Goal: Information Seeking & Learning: Learn about a topic

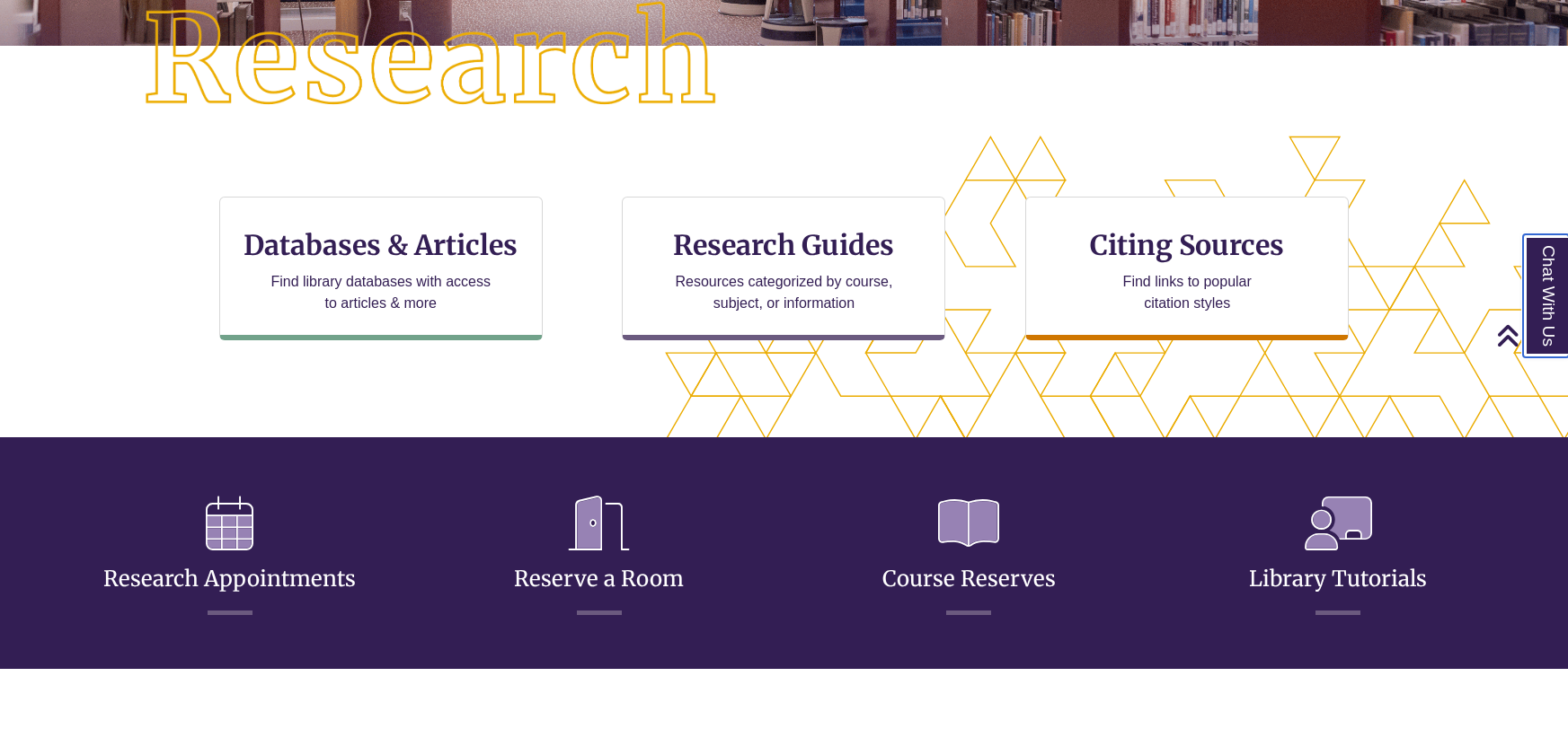
scroll to position [474, 0]
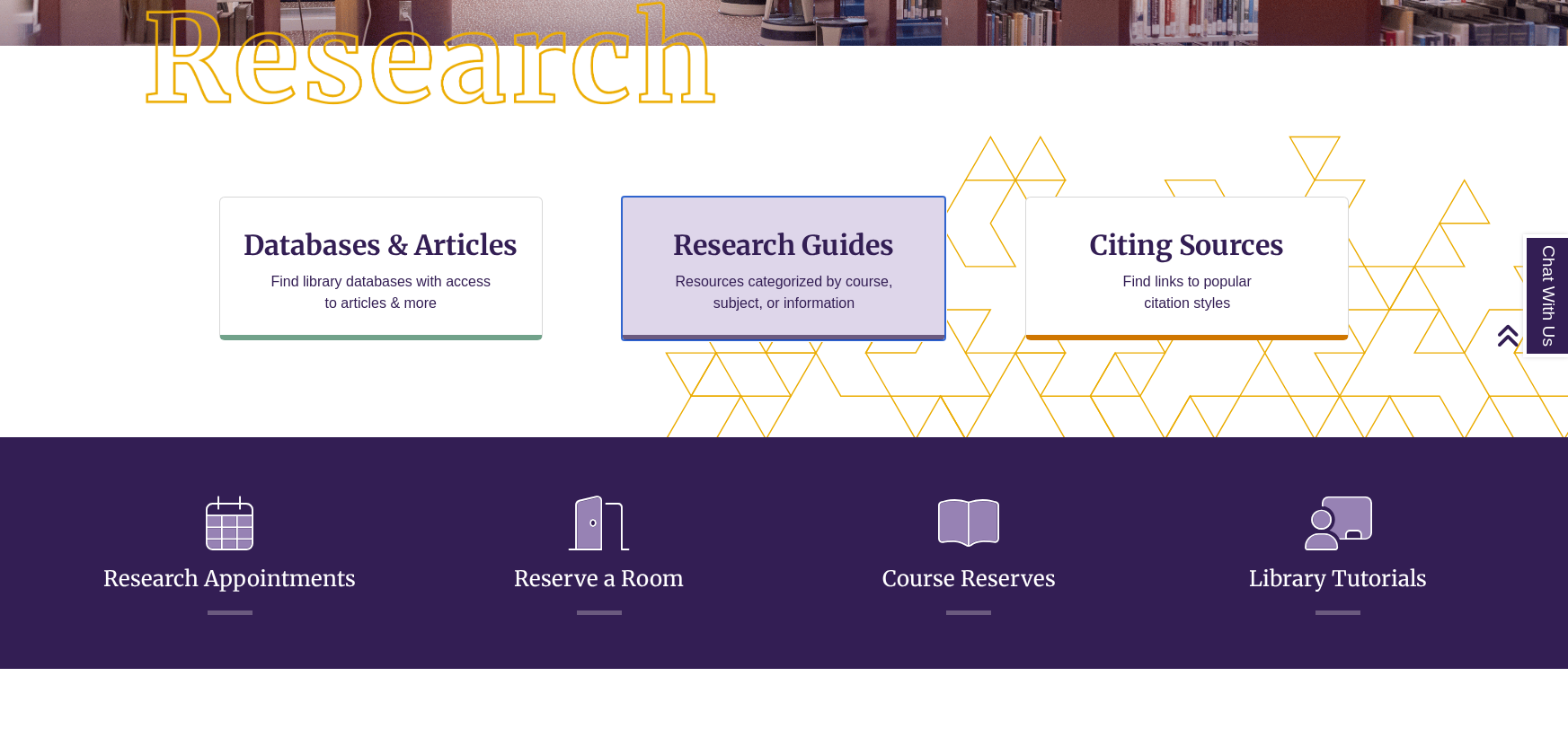
click at [776, 265] on div "Research Guides Resources categorized by course, subject, or information" at bounding box center [783, 269] width 323 height 144
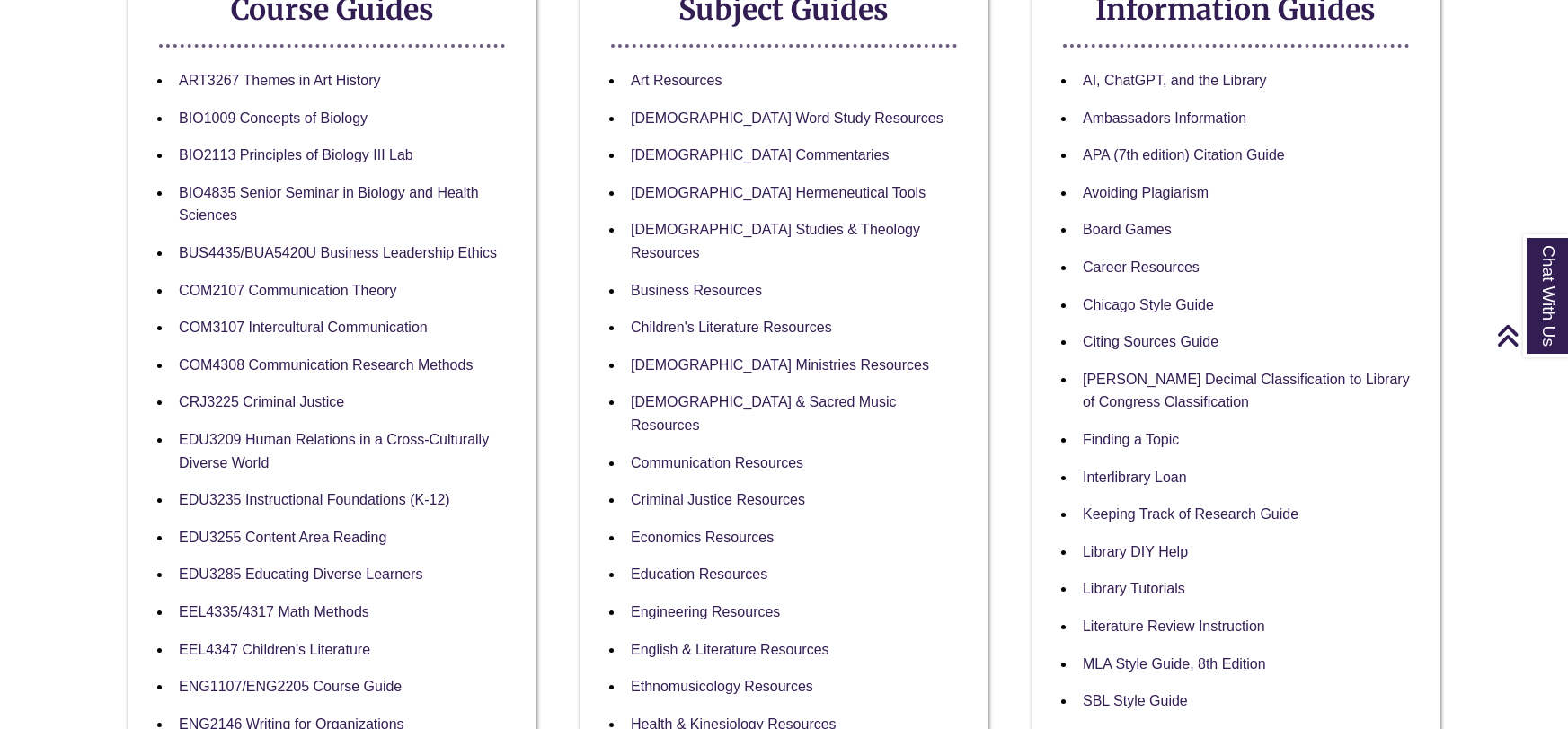
scroll to position [367, 0]
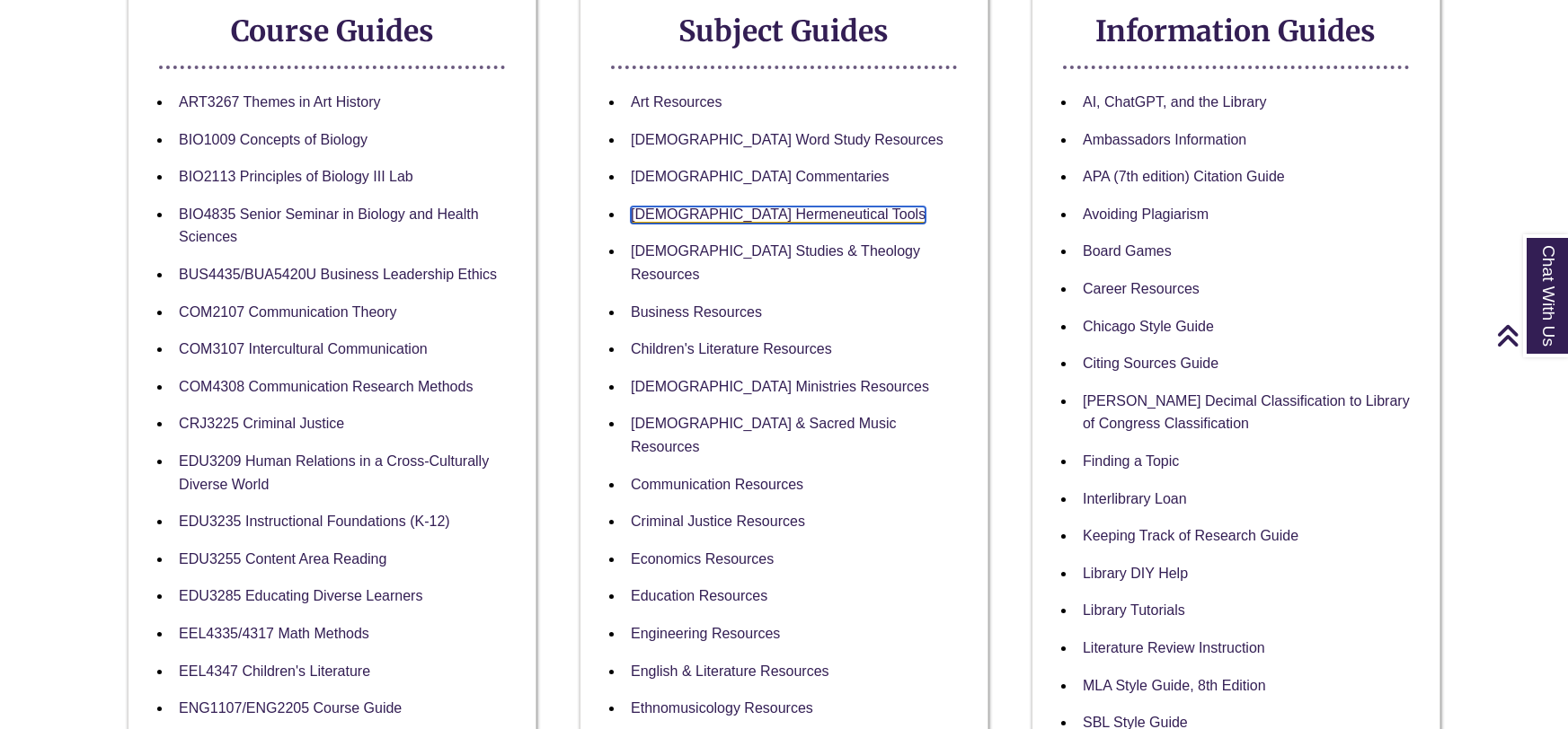
click at [657, 218] on link "[DEMOGRAPHIC_DATA] Hermeneutical Tools" at bounding box center [778, 215] width 294 height 17
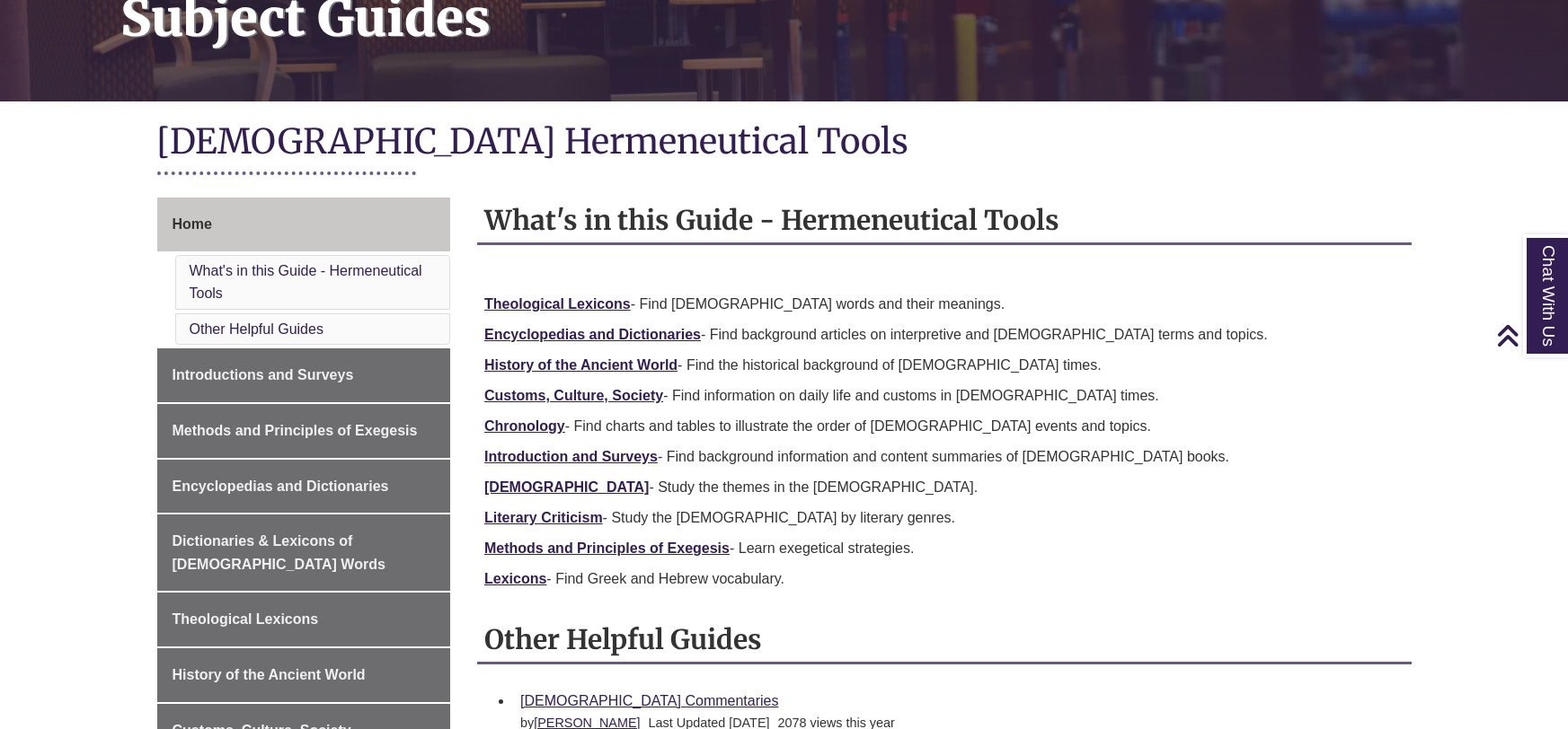
scroll to position [308, 0]
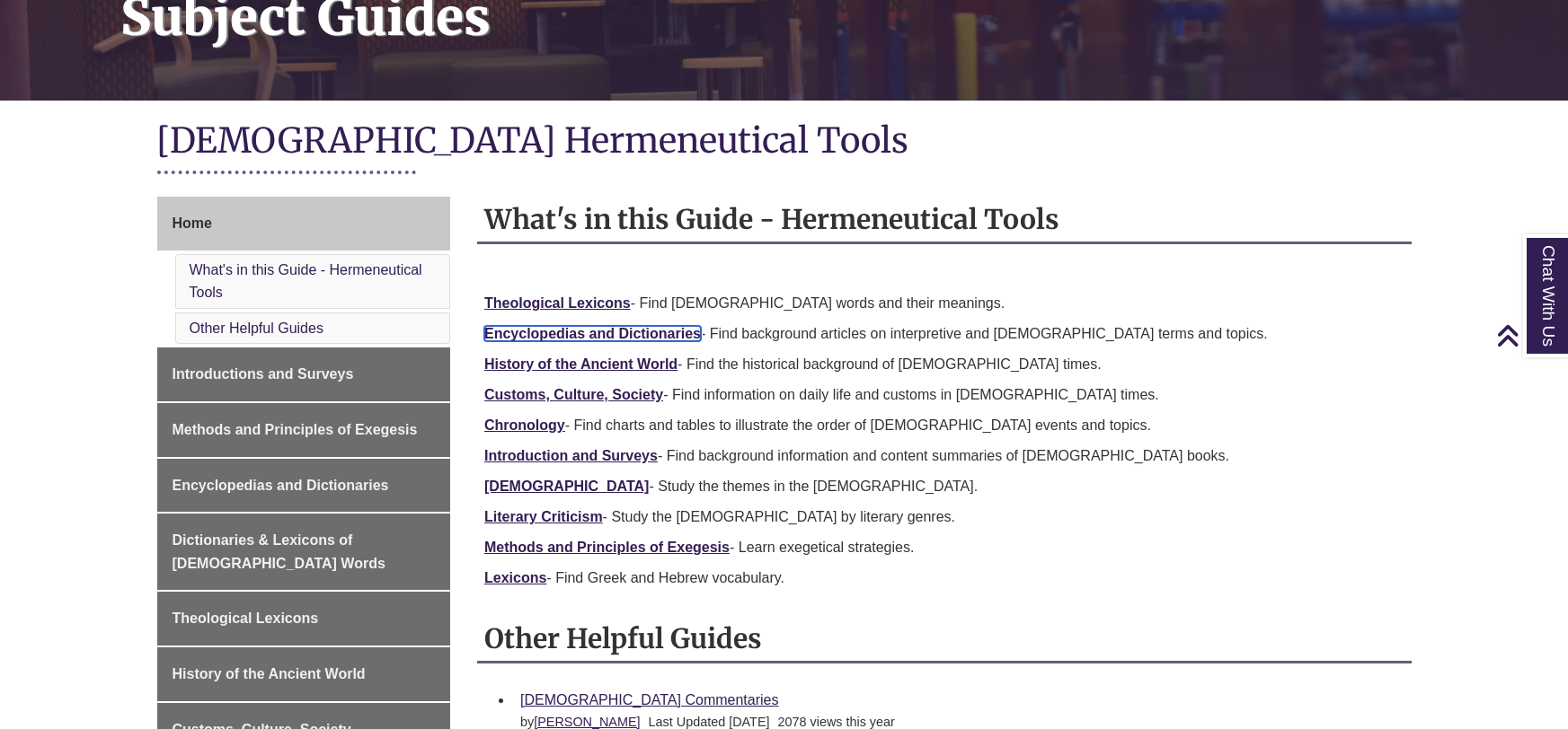
click at [524, 335] on link "Encyclopedias and Dictionaries" at bounding box center [593, 333] width 217 height 15
